Goal: Check status: Check status

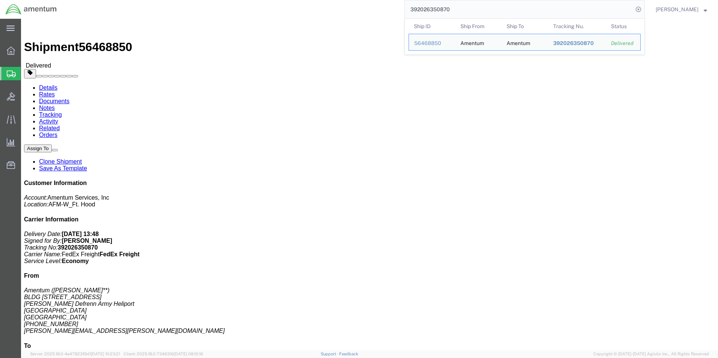
drag, startPoint x: 473, startPoint y: 8, endPoint x: 325, endPoint y: 8, distance: 147.6
click at [326, 8] on div "392026350870 Ship ID Ship From Ship To Tracking Nu. Status Ship ID 56468850 Shi…" at bounding box center [353, 9] width 582 height 19
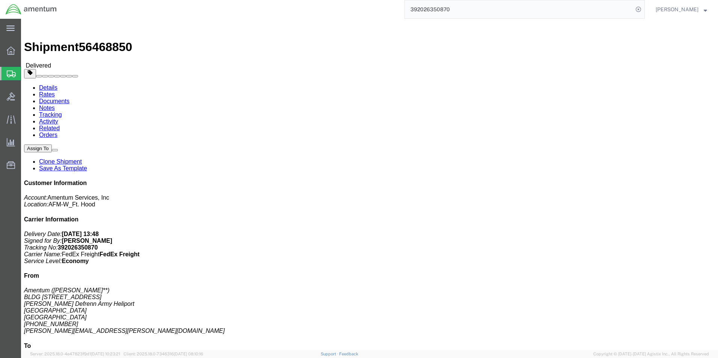
paste input "231255381"
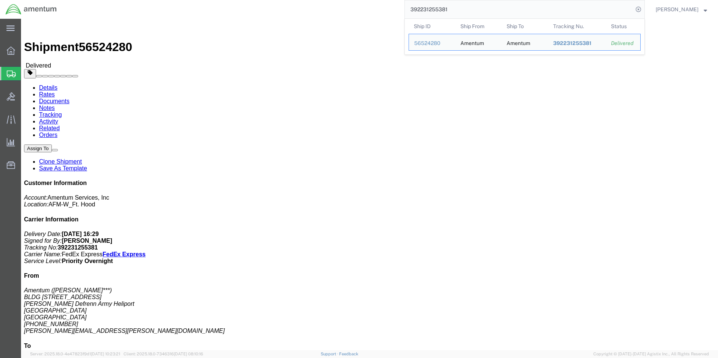
drag, startPoint x: 464, startPoint y: 4, endPoint x: 309, endPoint y: -3, distance: 155.6
click at [309, 0] on html "main_menu Created with Sketch. Collapse Menu Overview Shipments Shipment Manage…" at bounding box center [359, 179] width 718 height 358
paste input "420151430"
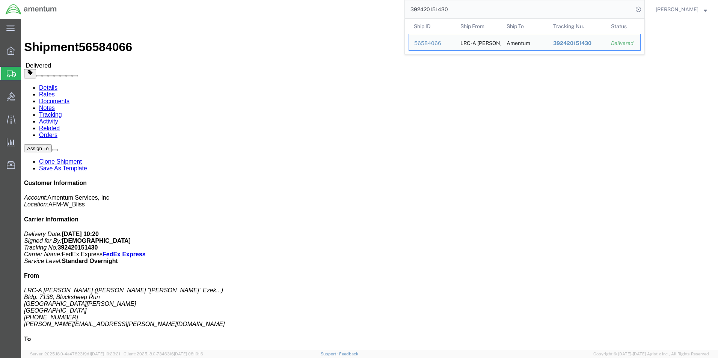
drag, startPoint x: 467, startPoint y: 12, endPoint x: 355, endPoint y: 2, distance: 112.4
click at [357, 2] on div "392420151430 Ship ID Ship From Ship To Tracking Nu. Status Ship ID 56584066 Shi…" at bounding box center [353, 9] width 582 height 19
paste input "276995953"
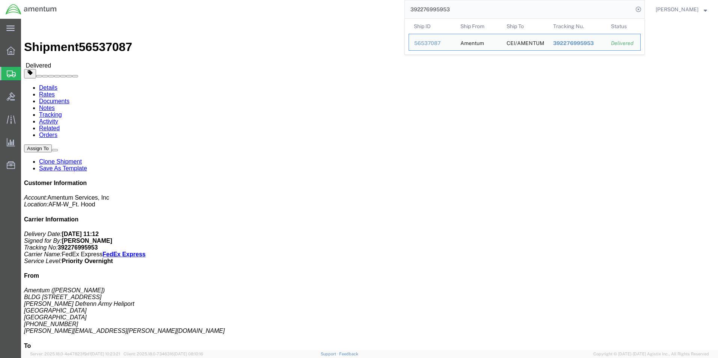
drag, startPoint x: 475, startPoint y: 8, endPoint x: 373, endPoint y: 12, distance: 101.8
click at [374, 11] on div "392276995953 Ship ID Ship From Ship To Tracking Nu. Status Ship ID 56537087 Shi…" at bounding box center [353, 9] width 582 height 19
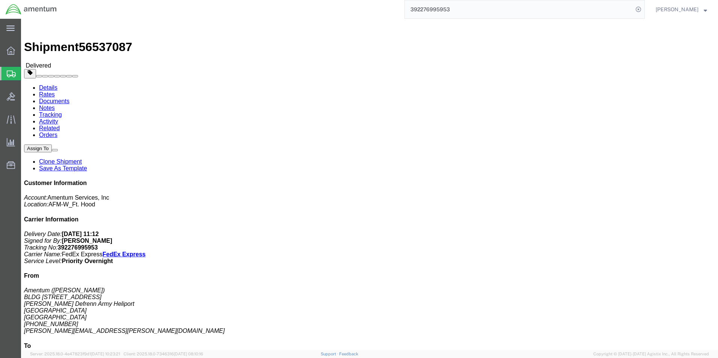
paste input "340418026"
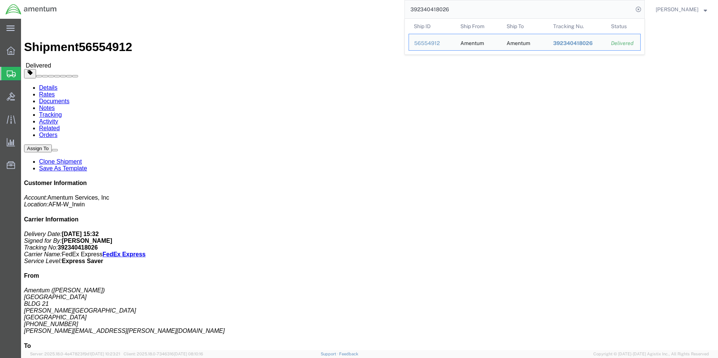
drag, startPoint x: 462, startPoint y: 11, endPoint x: 362, endPoint y: 7, distance: 100.3
click at [366, 8] on div "392340418026 Ship ID Ship From Ship To Tracking Nu. Status Ship ID 56554912 Shi…" at bounding box center [353, 9] width 582 height 19
drag, startPoint x: 500, startPoint y: 11, endPoint x: 292, endPoint y: -9, distance: 209.4
click at [292, 0] on html "main_menu Created with Sketch. Collapse Menu Overview Shipments Shipment Manage…" at bounding box center [359, 179] width 718 height 358
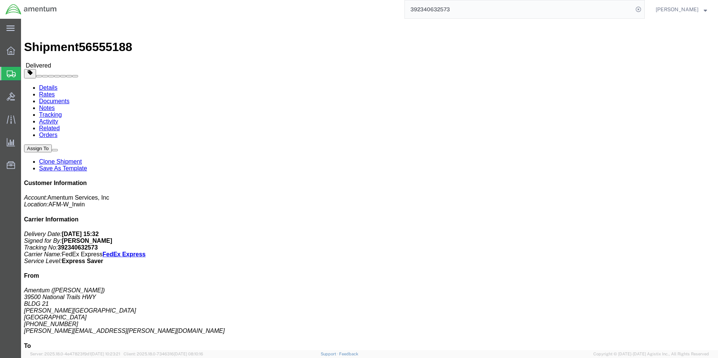
paste input "27854017"
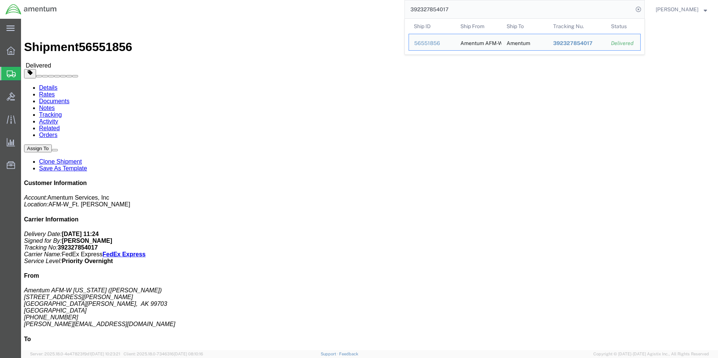
drag, startPoint x: 437, startPoint y: 7, endPoint x: 273, endPoint y: -15, distance: 166.0
click at [273, 0] on html "main_menu Created with Sketch. Collapse Menu Overview Shipments Shipment Manage…" at bounding box center [359, 179] width 718 height 358
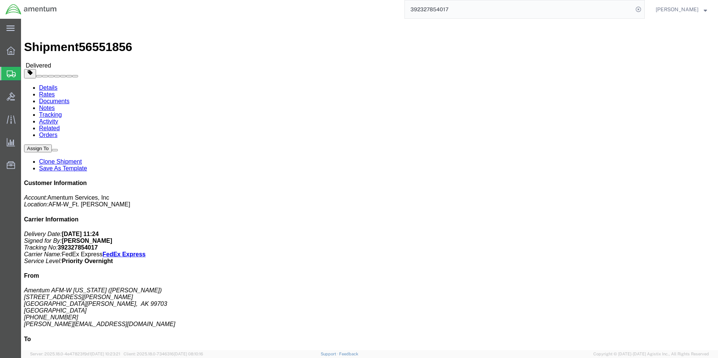
paste input "294534206"
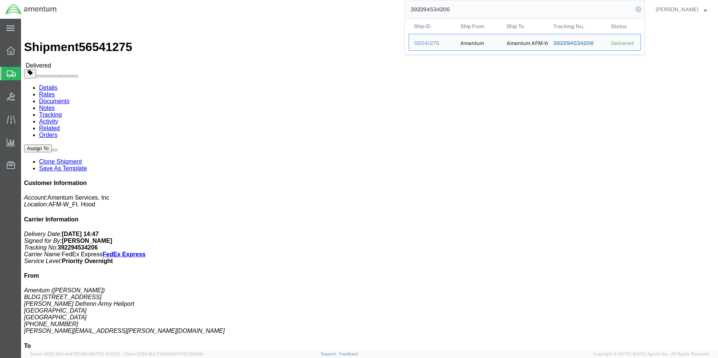
drag, startPoint x: 476, startPoint y: 11, endPoint x: 295, endPoint y: 6, distance: 181.4
click at [295, 6] on div "392294534206 Ship ID Ship From Ship To Tracking Nu. Status Ship ID 56541275 Shi…" at bounding box center [353, 9] width 582 height 19
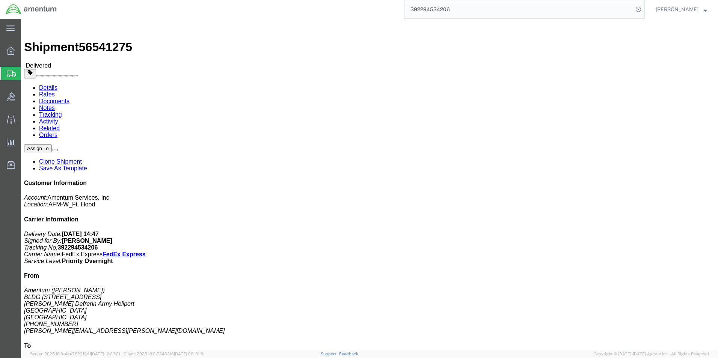
paste input "39676392"
type input "392239676392"
